Goal: Information Seeking & Learning: Learn about a topic

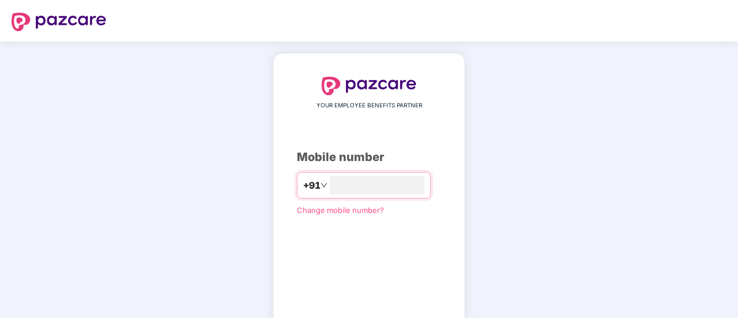
type input "**********"
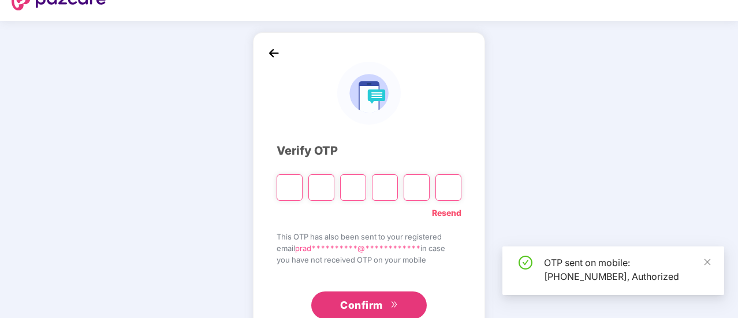
scroll to position [58, 0]
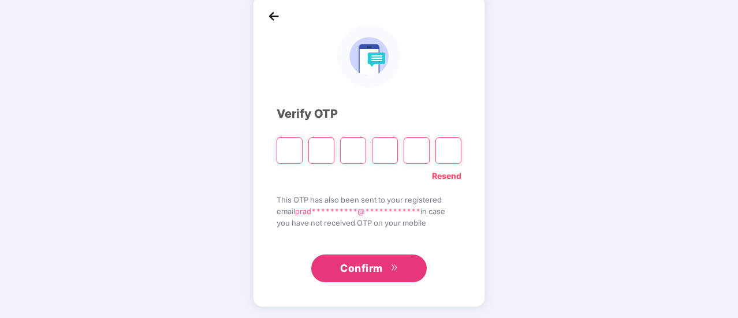
type input "*"
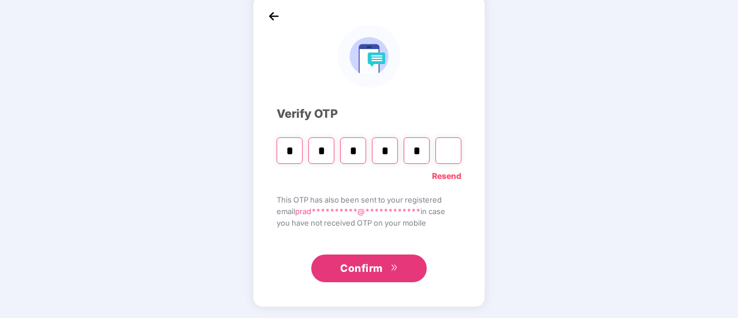
type input "*"
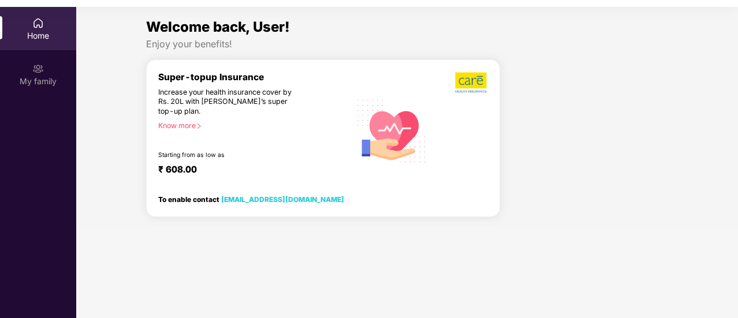
click at [40, 85] on div "My family" at bounding box center [38, 82] width 76 height 12
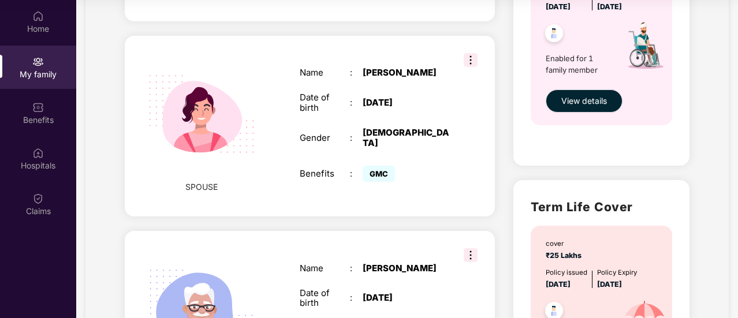
scroll to position [457, 0]
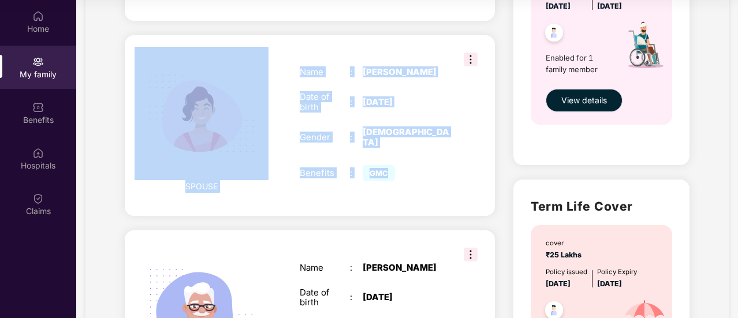
drag, startPoint x: 398, startPoint y: 191, endPoint x: 264, endPoint y: 46, distance: 198.2
click at [264, 46] on div "SPOUSE Name : [PERSON_NAME] Date of birth : [DEMOGRAPHIC_DATA] Gender : [DEMOGR…" at bounding box center [310, 125] width 370 height 181
click at [120, 141] on div "Add Family Member New member can be added to the policy [DATE] of marriage or c…" at bounding box center [309, 118] width 389 height 1006
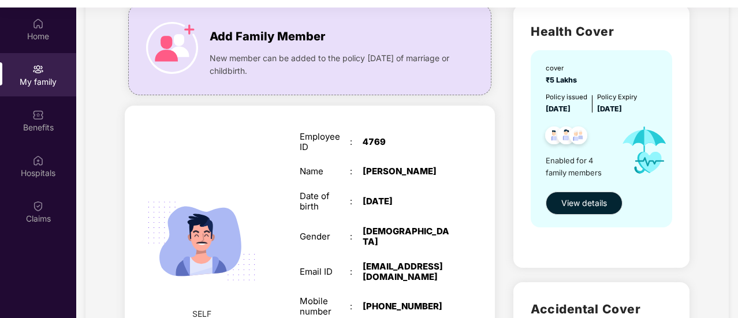
scroll to position [85, 0]
drag, startPoint x: 605, startPoint y: 108, endPoint x: 657, endPoint y: 107, distance: 51.4
click at [657, 107] on div "Policy issued [DATE] Policy Expiry [DATE]" at bounding box center [602, 102] width 113 height 23
click at [573, 200] on span "View details" at bounding box center [584, 202] width 46 height 13
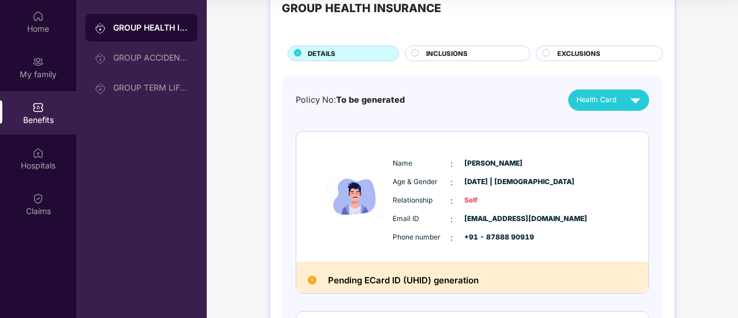
scroll to position [21, 0]
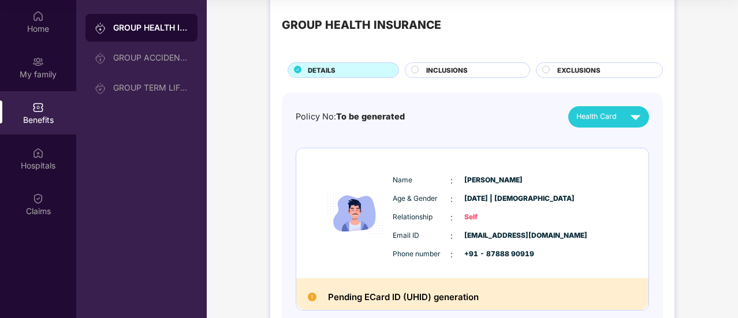
click at [456, 62] on div "INCLUSIONS" at bounding box center [467, 70] width 125 height 16
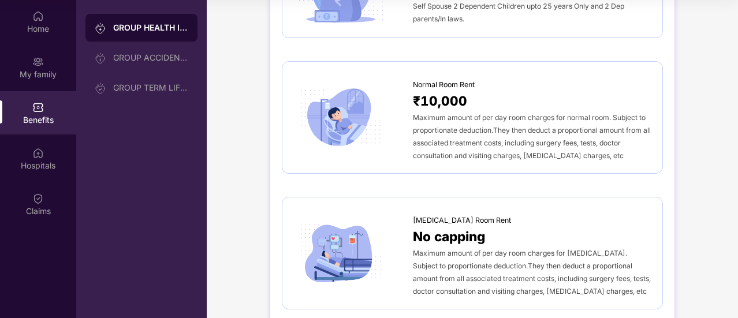
scroll to position [171, 0]
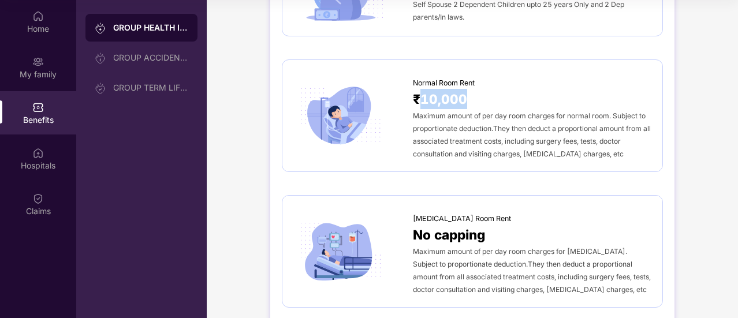
drag, startPoint x: 419, startPoint y: 94, endPoint x: 469, endPoint y: 95, distance: 50.2
click at [469, 95] on div "₹10,000" at bounding box center [532, 99] width 238 height 20
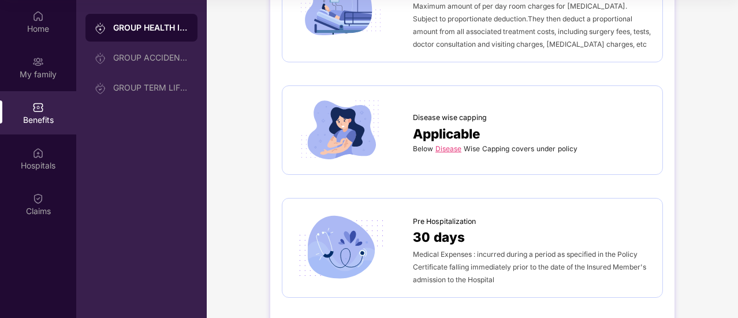
scroll to position [420, 0]
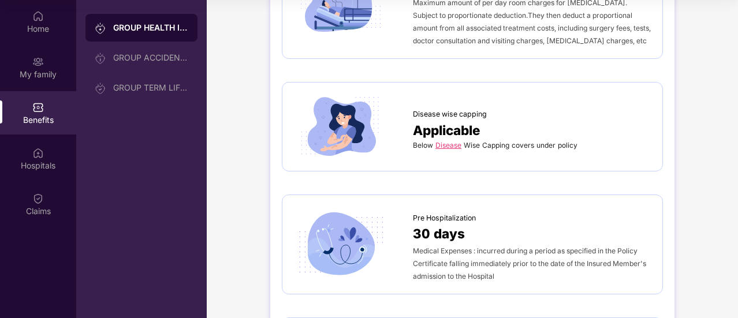
click at [448, 141] on link "Disease" at bounding box center [448, 145] width 26 height 9
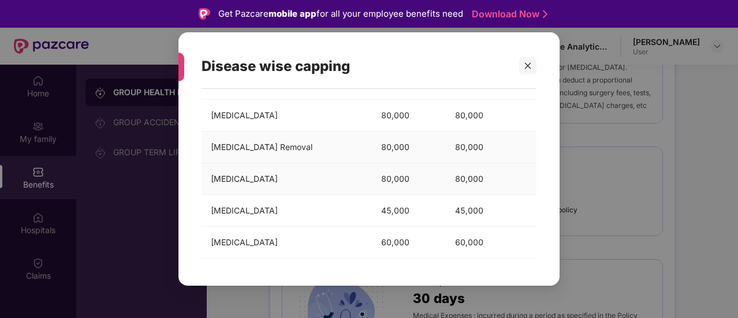
scroll to position [0, 0]
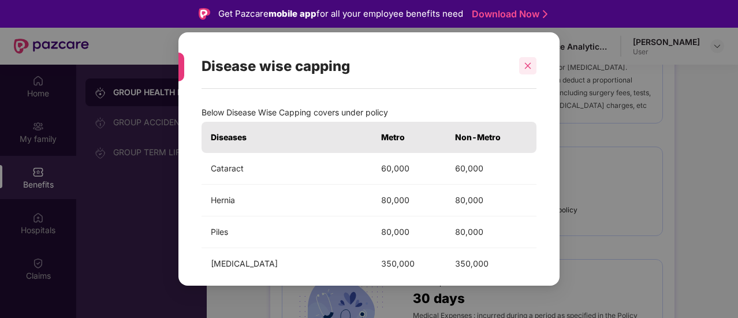
click at [527, 70] on div at bounding box center [527, 65] width 17 height 17
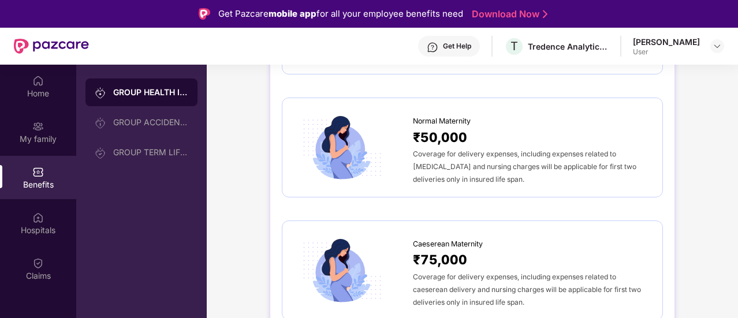
scroll to position [1165, 0]
drag, startPoint x: 412, startPoint y: 137, endPoint x: 594, endPoint y: 174, distance: 185.2
click at [594, 174] on div "Normal Maternity ₹50,000 Coverage for delivery expenses, including expenses rel…" at bounding box center [532, 148] width 238 height 76
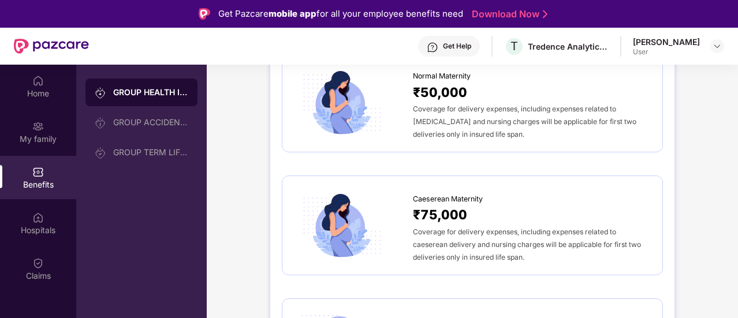
scroll to position [1213, 0]
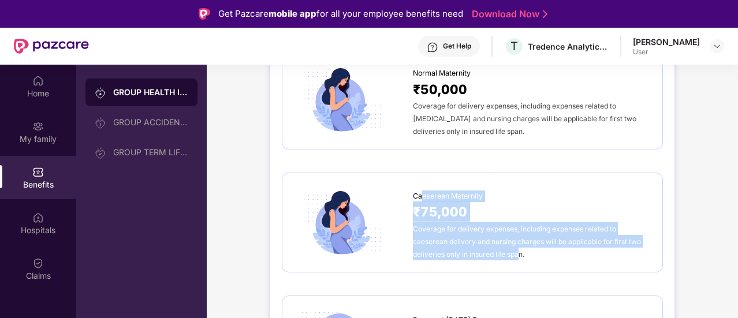
drag, startPoint x: 423, startPoint y: 185, endPoint x: 517, endPoint y: 270, distance: 126.8
click at [517, 270] on div "Sum Insured ₹5,00,000 Self Spouse 2 Dependent Children upto 25 years Only and 2…" at bounding box center [472, 21] width 381 height 2113
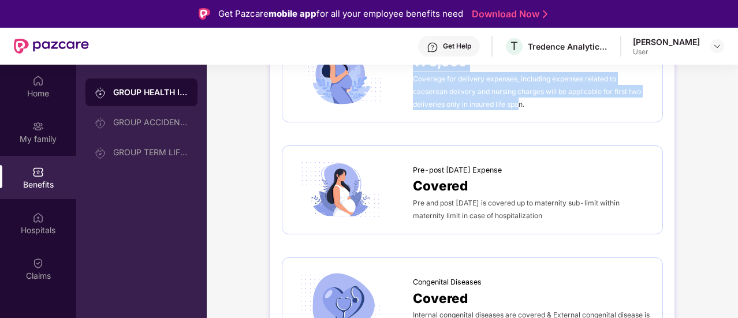
scroll to position [1364, 0]
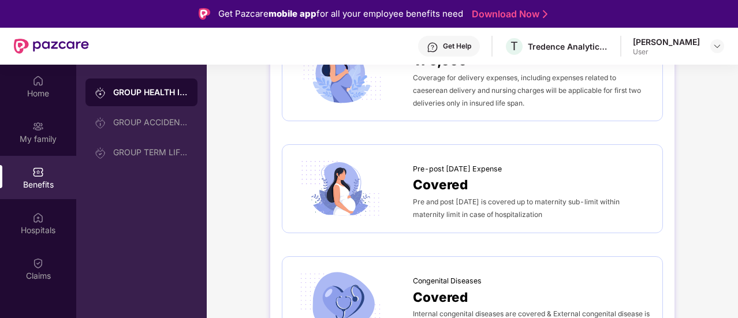
click at [523, 225] on div "Pre-post [DATE] Expense Covered Pre and post [DATE] is covered up to maternity …" at bounding box center [472, 188] width 381 height 89
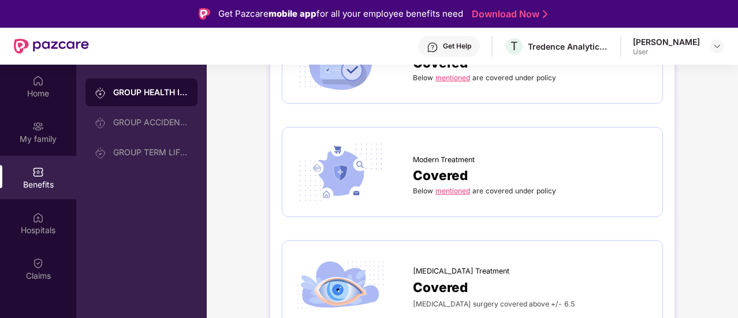
scroll to position [1720, 0]
click at [452, 186] on link "mentioned" at bounding box center [452, 190] width 35 height 9
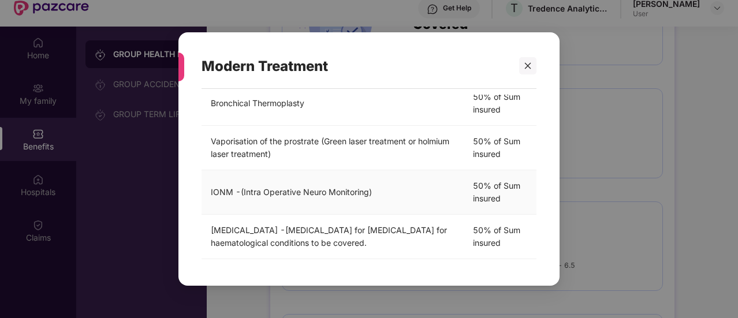
scroll to position [65, 0]
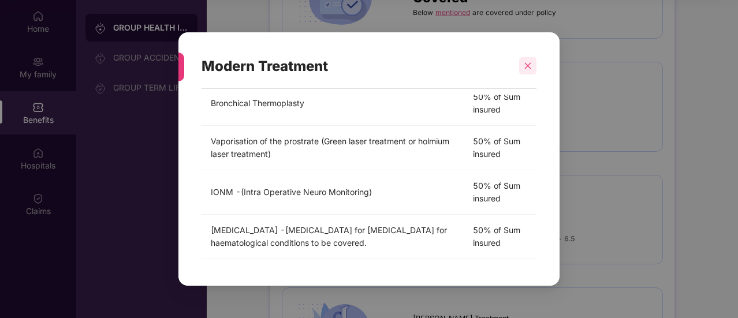
click at [531, 61] on div at bounding box center [527, 65] width 17 height 17
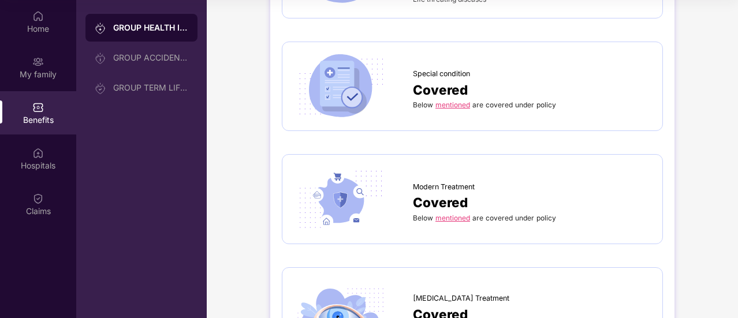
scroll to position [1626, 0]
click at [456, 103] on link "mentioned" at bounding box center [452, 106] width 35 height 9
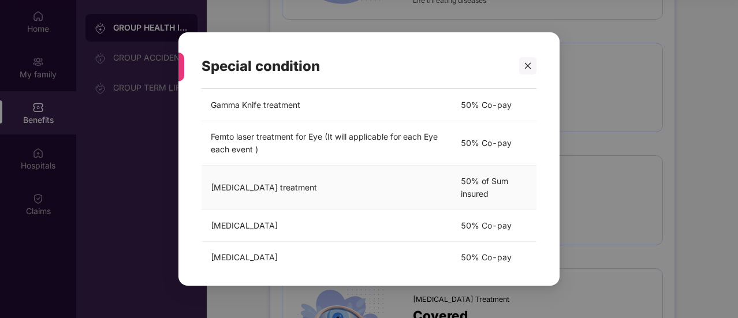
scroll to position [111, 0]
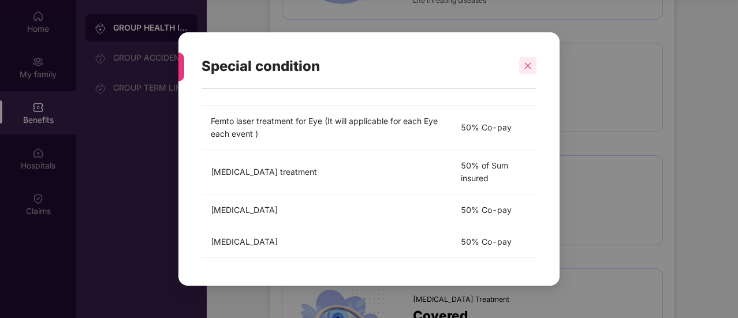
click at [532, 70] on div at bounding box center [527, 65] width 17 height 17
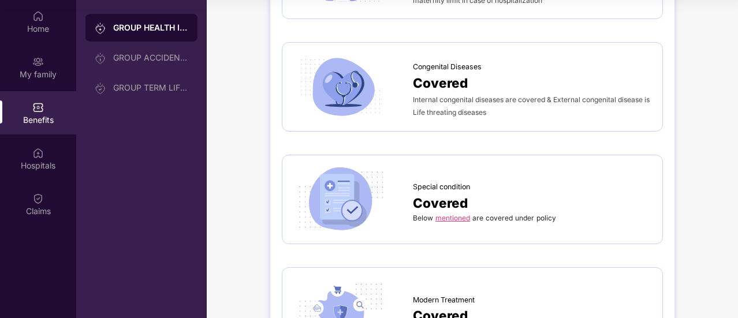
scroll to position [1512, 0]
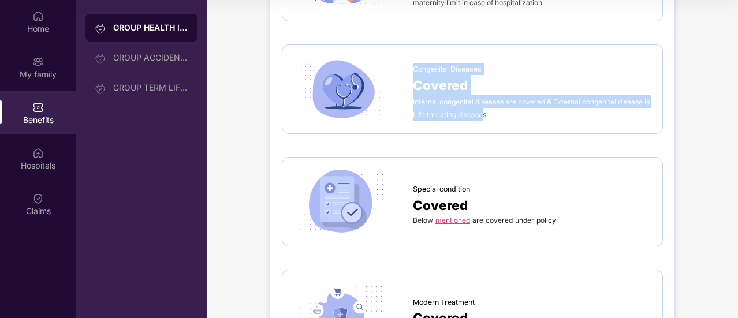
drag, startPoint x: 415, startPoint y: 68, endPoint x: 491, endPoint y: 109, distance: 87.3
click at [491, 109] on div "Congenital Diseases Covered Internal congenital diseases are covered & External…" at bounding box center [532, 89] width 238 height 63
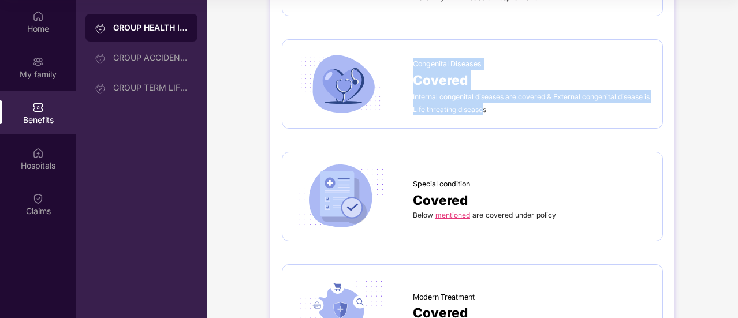
scroll to position [1517, 0]
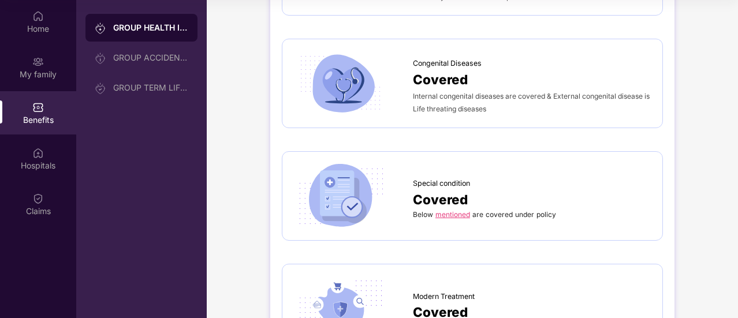
click at [543, 112] on div "Congenital Diseases Covered Internal congenital diseases are covered & External…" at bounding box center [472, 83] width 381 height 89
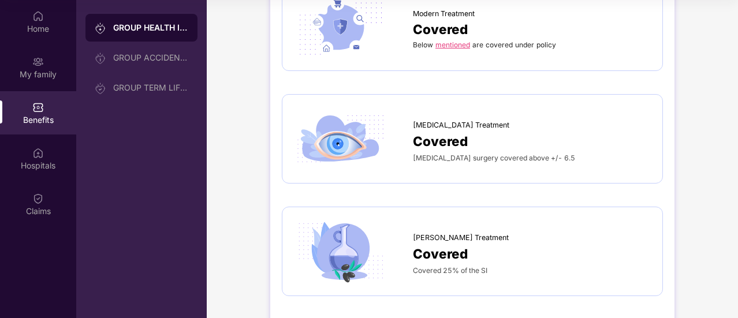
scroll to position [1801, 0]
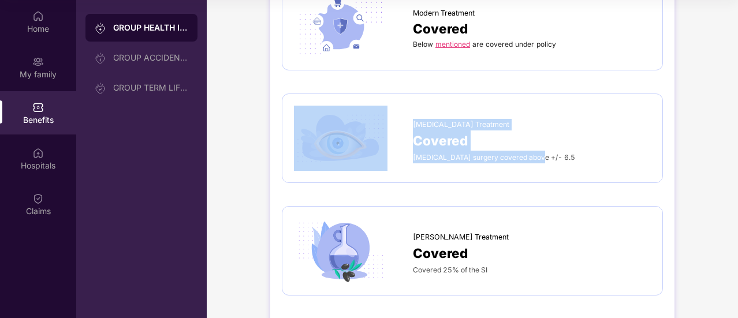
drag, startPoint x: 538, startPoint y: 153, endPoint x: 404, endPoint y: 133, distance: 135.4
click at [404, 133] on div "[MEDICAL_DATA] Treatment Covered [MEDICAL_DATA] surgery covered above +/- 6.5" at bounding box center [472, 138] width 357 height 65
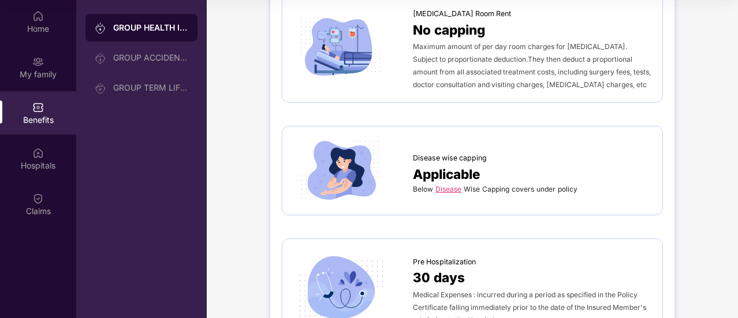
scroll to position [373, 0]
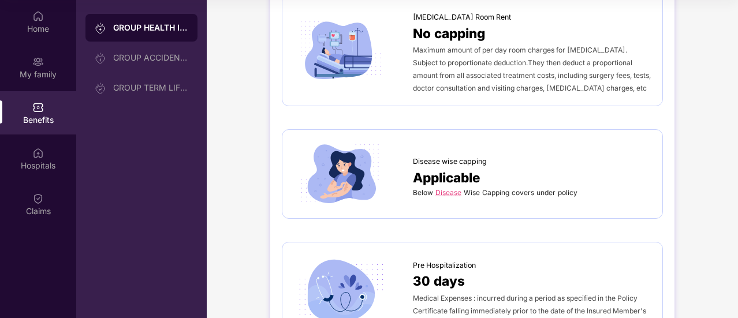
click at [452, 193] on link "Disease" at bounding box center [448, 192] width 26 height 9
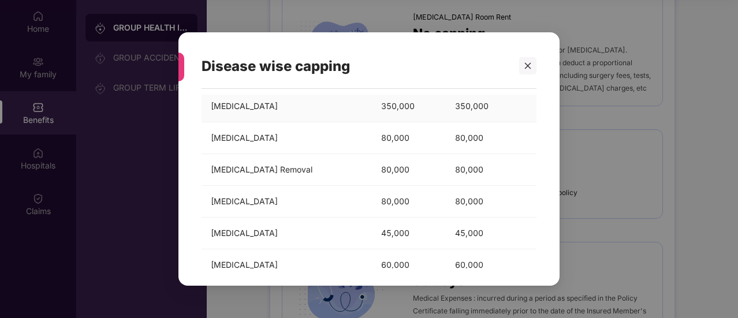
scroll to position [180, 0]
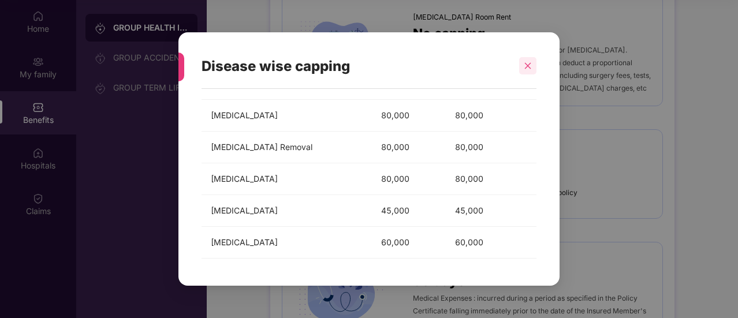
click at [532, 70] on div at bounding box center [527, 65] width 17 height 17
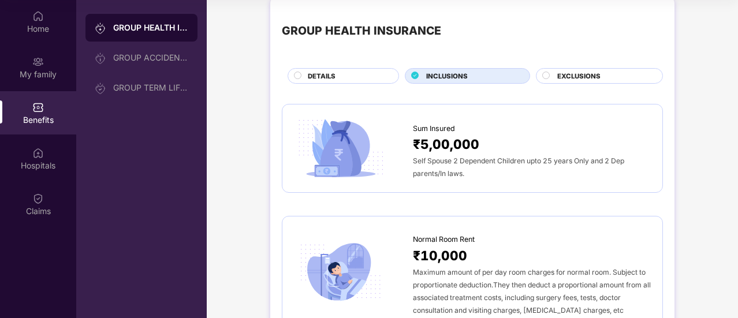
scroll to position [0, 0]
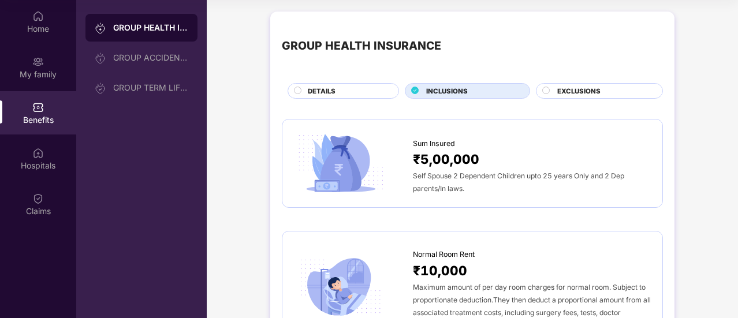
click at [568, 93] on span "EXCLUSIONS" at bounding box center [578, 91] width 43 height 10
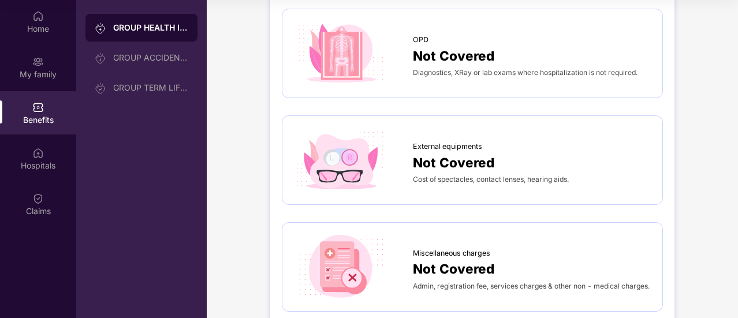
scroll to position [221, 0]
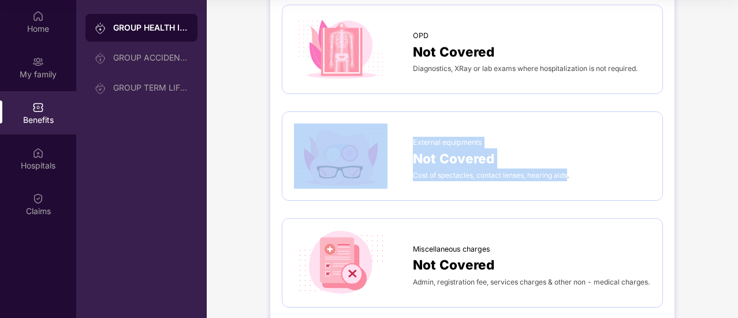
drag, startPoint x: 411, startPoint y: 173, endPoint x: 569, endPoint y: 197, distance: 160.1
click at [569, 197] on div "External equipments Not Covered Cost of spectacles, contact lenses, hearing aid…" at bounding box center [472, 155] width 381 height 89
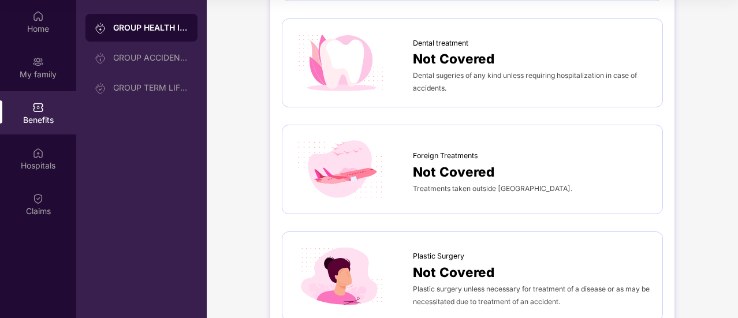
scroll to position [583, 0]
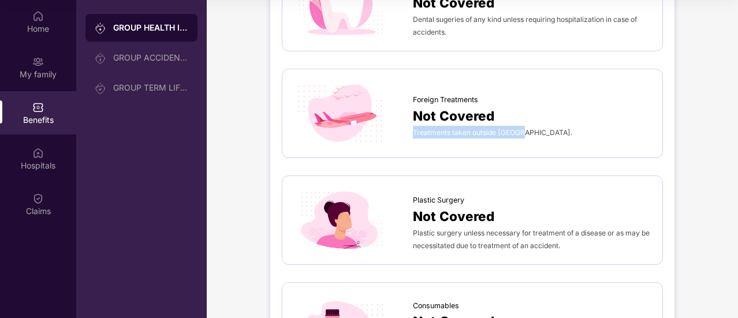
drag, startPoint x: 413, startPoint y: 128, endPoint x: 527, endPoint y: 135, distance: 114.0
click at [527, 135] on div "Treatments taken outside [GEOGRAPHIC_DATA]." at bounding box center [532, 132] width 238 height 13
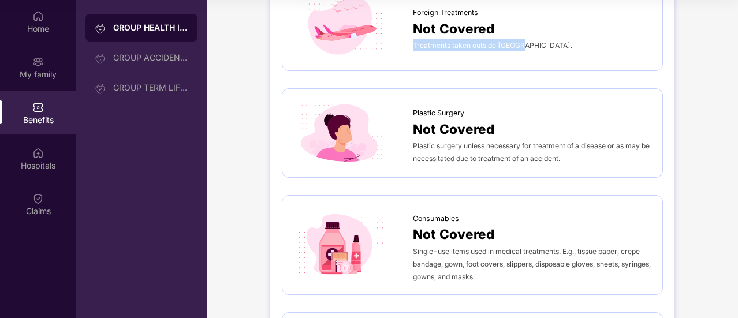
scroll to position [671, 0]
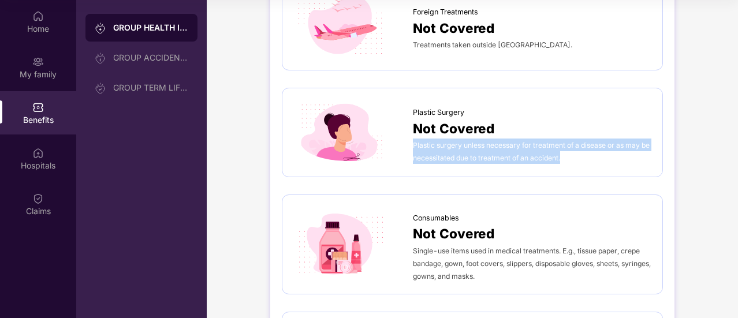
drag, startPoint x: 413, startPoint y: 140, endPoint x: 580, endPoint y: 156, distance: 167.6
click at [580, 156] on div "Plastic surgery unless necessary for treatment of a disease or as may be necess…" at bounding box center [532, 151] width 238 height 25
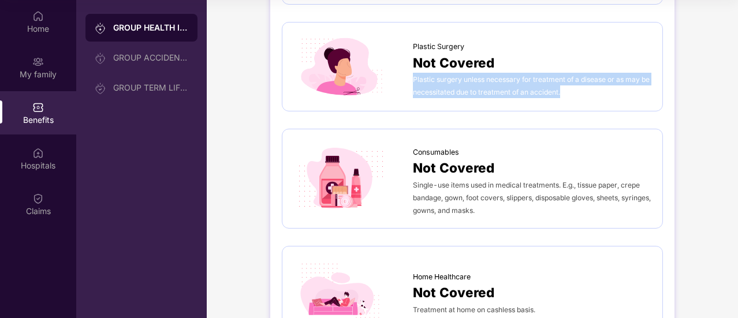
scroll to position [775, 0]
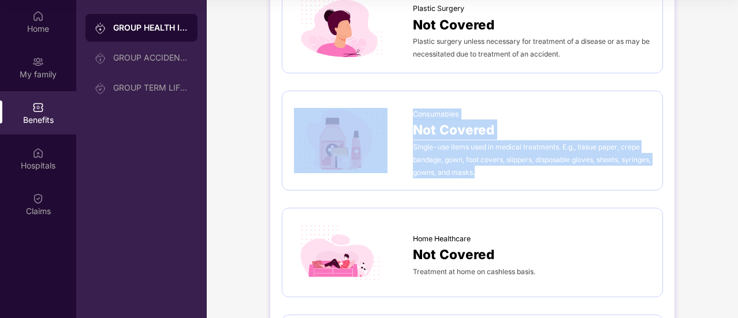
drag, startPoint x: 410, startPoint y: 146, endPoint x: 531, endPoint y: 173, distance: 123.6
click at [531, 173] on div "Consumables Not Covered Single-use items used in medical treatments. E.g., tiss…" at bounding box center [472, 141] width 357 height 76
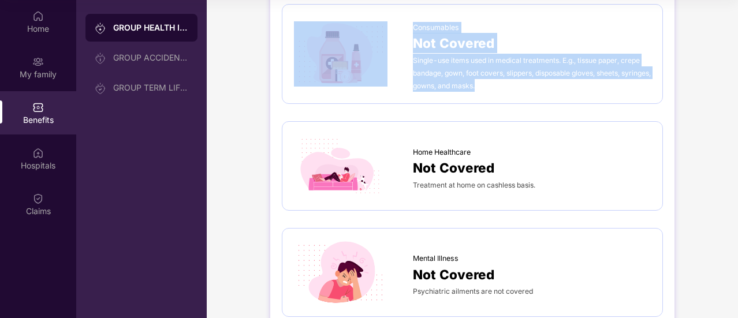
scroll to position [890, 0]
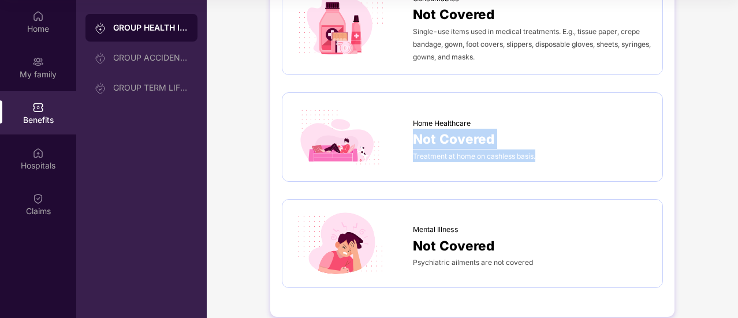
drag, startPoint x: 413, startPoint y: 141, endPoint x: 572, endPoint y: 156, distance: 159.0
click at [572, 156] on div "Home Healthcare Not Covered Treatment at home on cashless basis." at bounding box center [532, 137] width 238 height 50
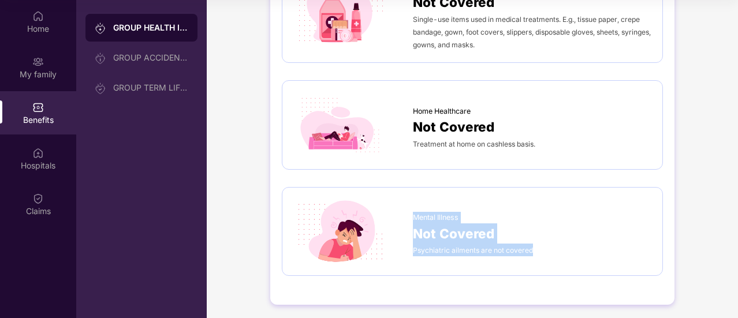
drag, startPoint x: 415, startPoint y: 211, endPoint x: 643, endPoint y: 273, distance: 236.3
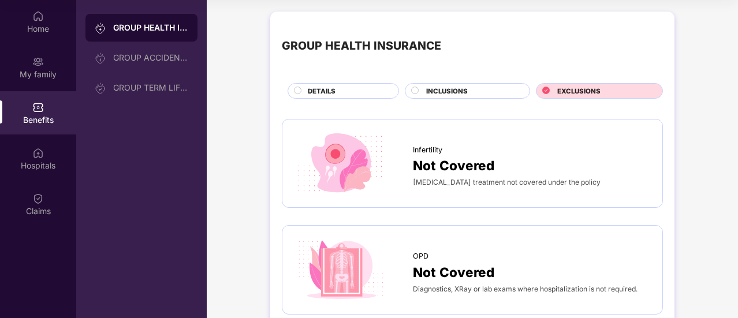
scroll to position [0, 0]
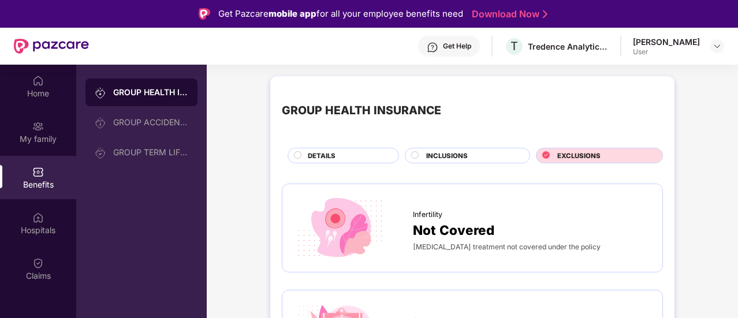
click at [437, 152] on span "INCLUSIONS" at bounding box center [447, 156] width 42 height 10
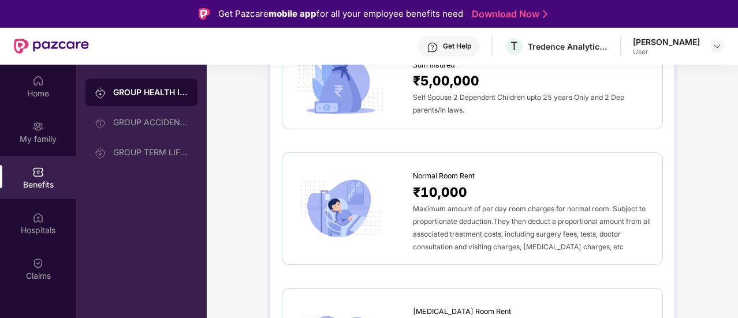
scroll to position [116, 0]
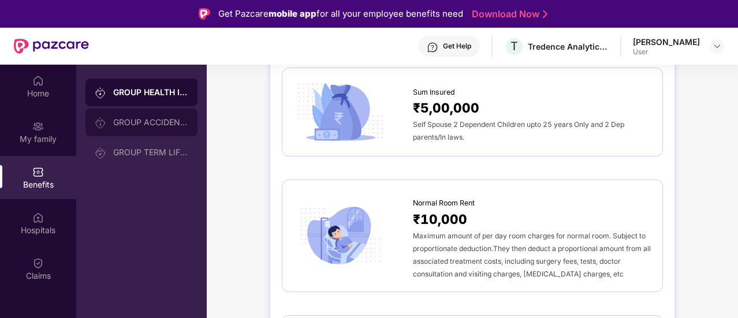
click at [146, 121] on div "GROUP ACCIDENTAL INSURANCE" at bounding box center [150, 122] width 75 height 9
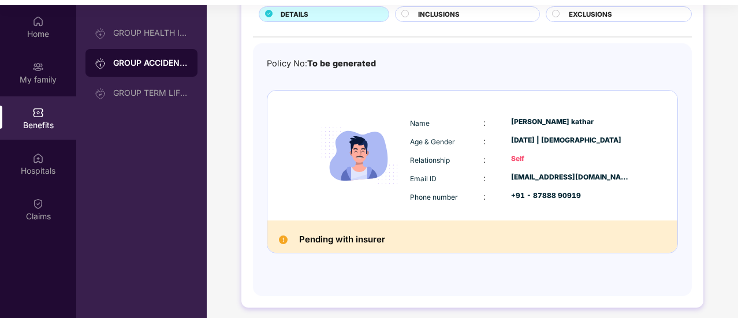
scroll to position [65, 0]
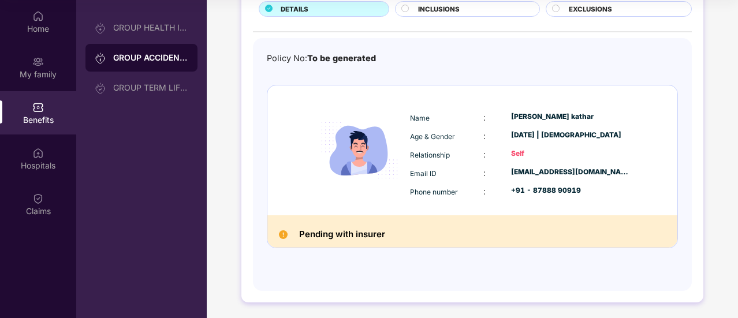
click at [360, 233] on h2 "Pending with insurer" at bounding box center [342, 234] width 86 height 15
click at [346, 236] on h2 "Pending with insurer" at bounding box center [342, 234] width 86 height 15
click at [280, 233] on img at bounding box center [283, 234] width 9 height 9
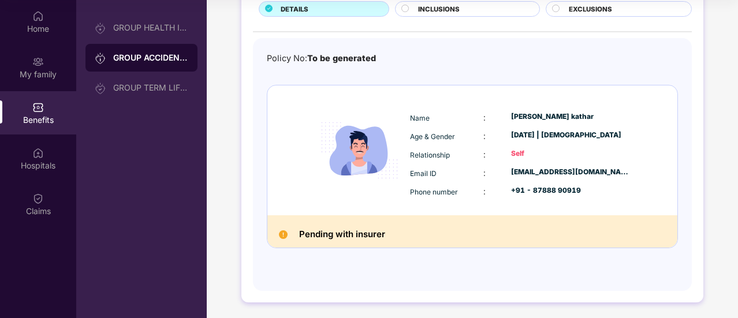
click at [280, 233] on img at bounding box center [283, 234] width 9 height 9
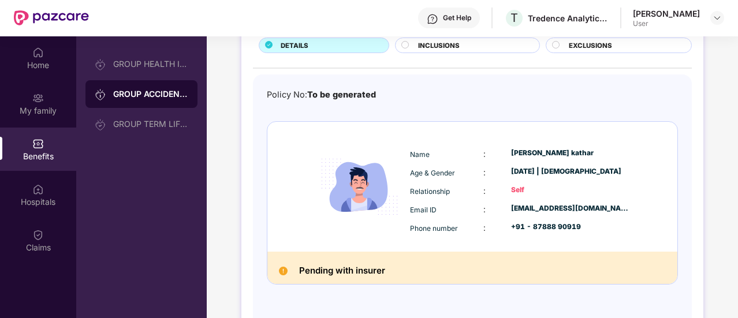
scroll to position [0, 0]
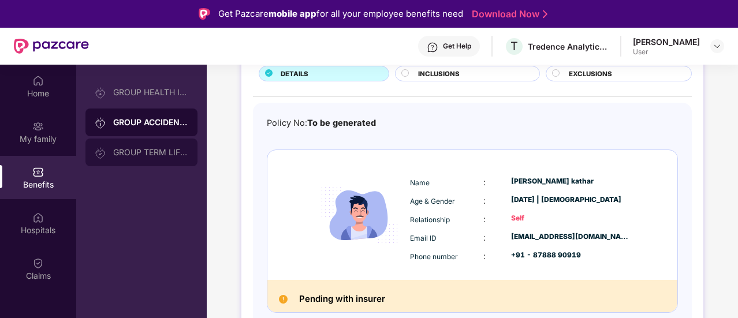
click at [163, 151] on div "GROUP TERM LIFE INSURANCE" at bounding box center [150, 152] width 75 height 9
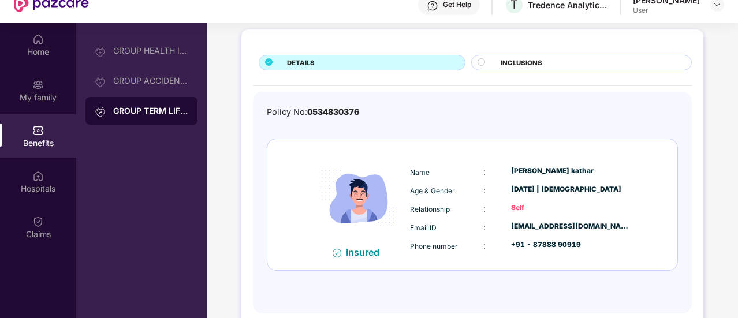
scroll to position [65, 0]
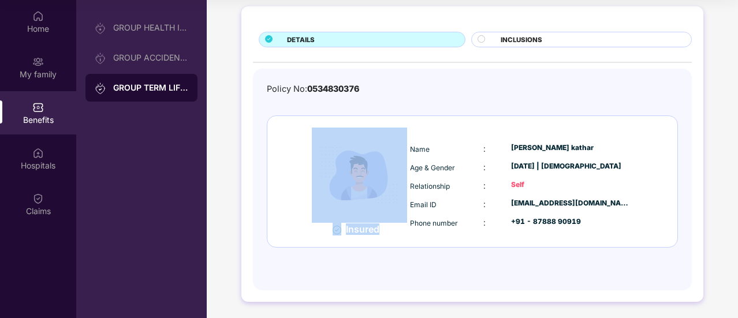
drag, startPoint x: 381, startPoint y: 226, endPoint x: 285, endPoint y: 177, distance: 108.2
click at [285, 177] on div "Insured Name : [PERSON_NAME] kathar Age & Gender : [DATE] | [DEMOGRAPHIC_DATA] …" at bounding box center [472, 181] width 410 height 131
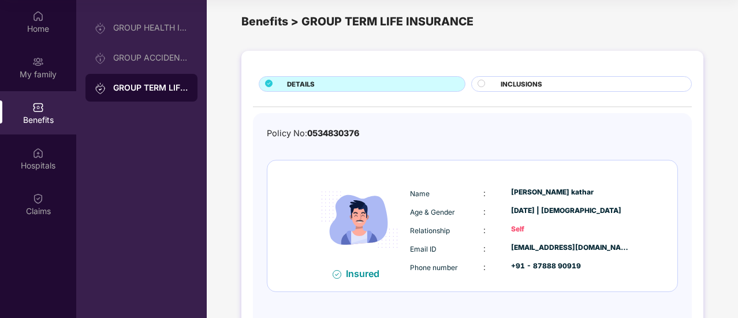
scroll to position [0, 0]
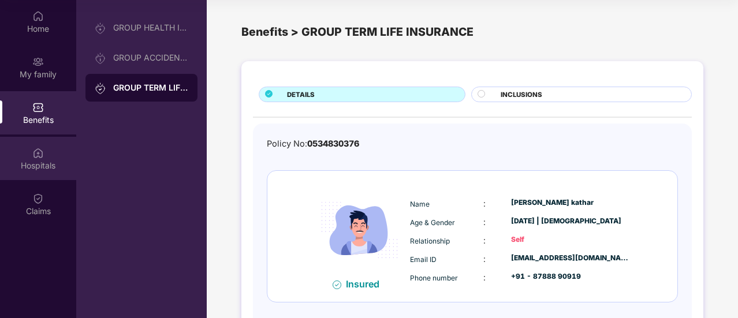
click at [25, 170] on div "Hospitals" at bounding box center [38, 166] width 76 height 12
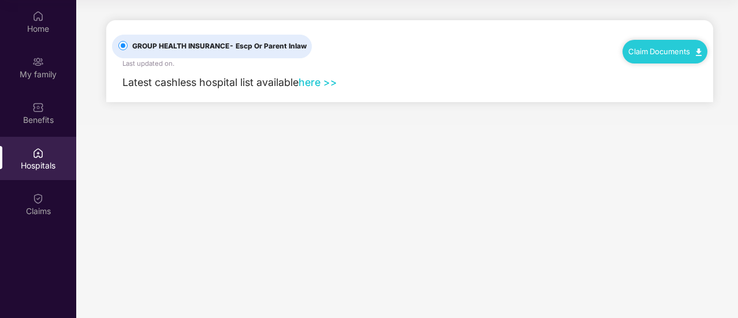
click at [313, 79] on link "here >>" at bounding box center [318, 82] width 39 height 12
